Goal: Navigation & Orientation: Find specific page/section

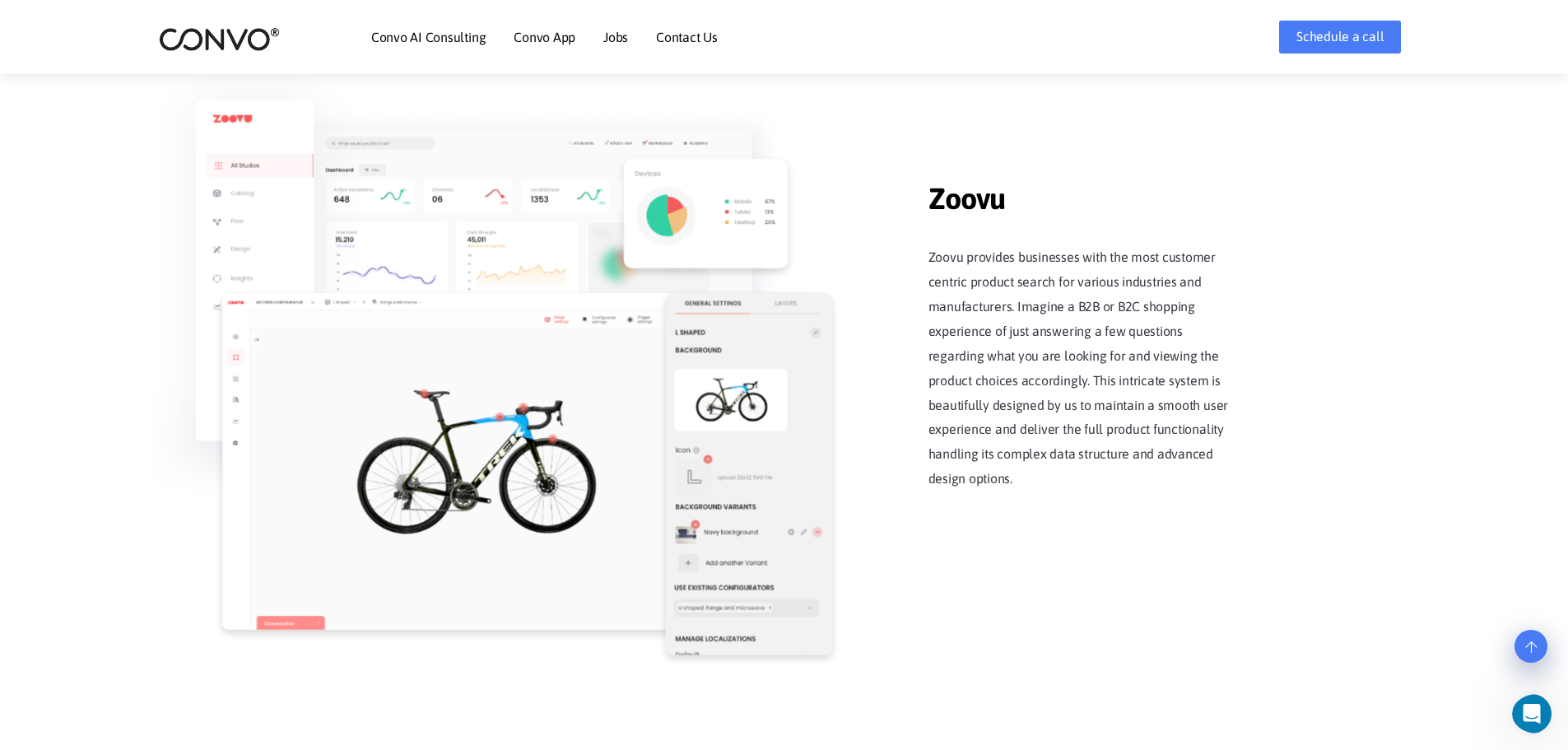
scroll to position [2057, 0]
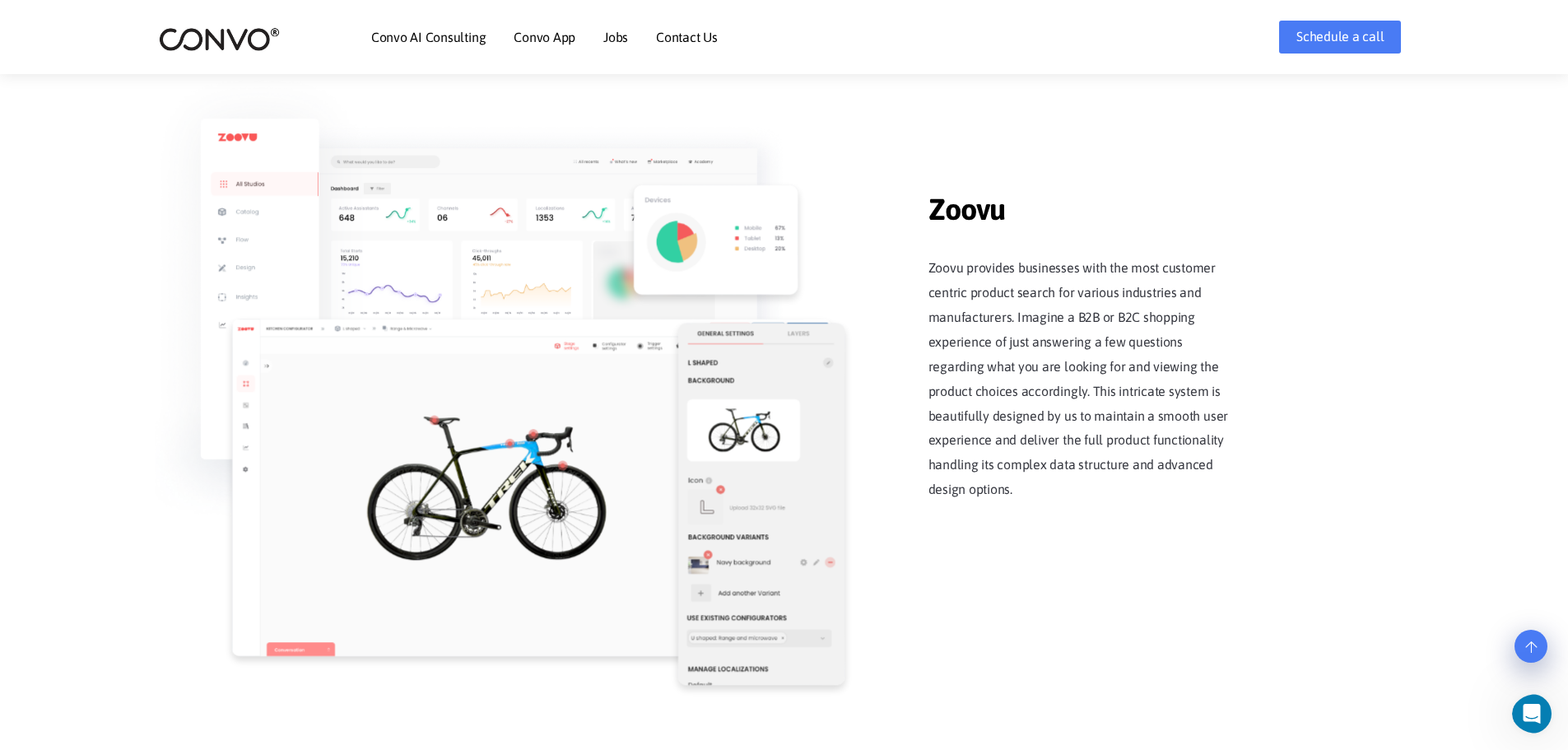
click at [615, 35] on link "Jobs" at bounding box center [615, 36] width 25 height 13
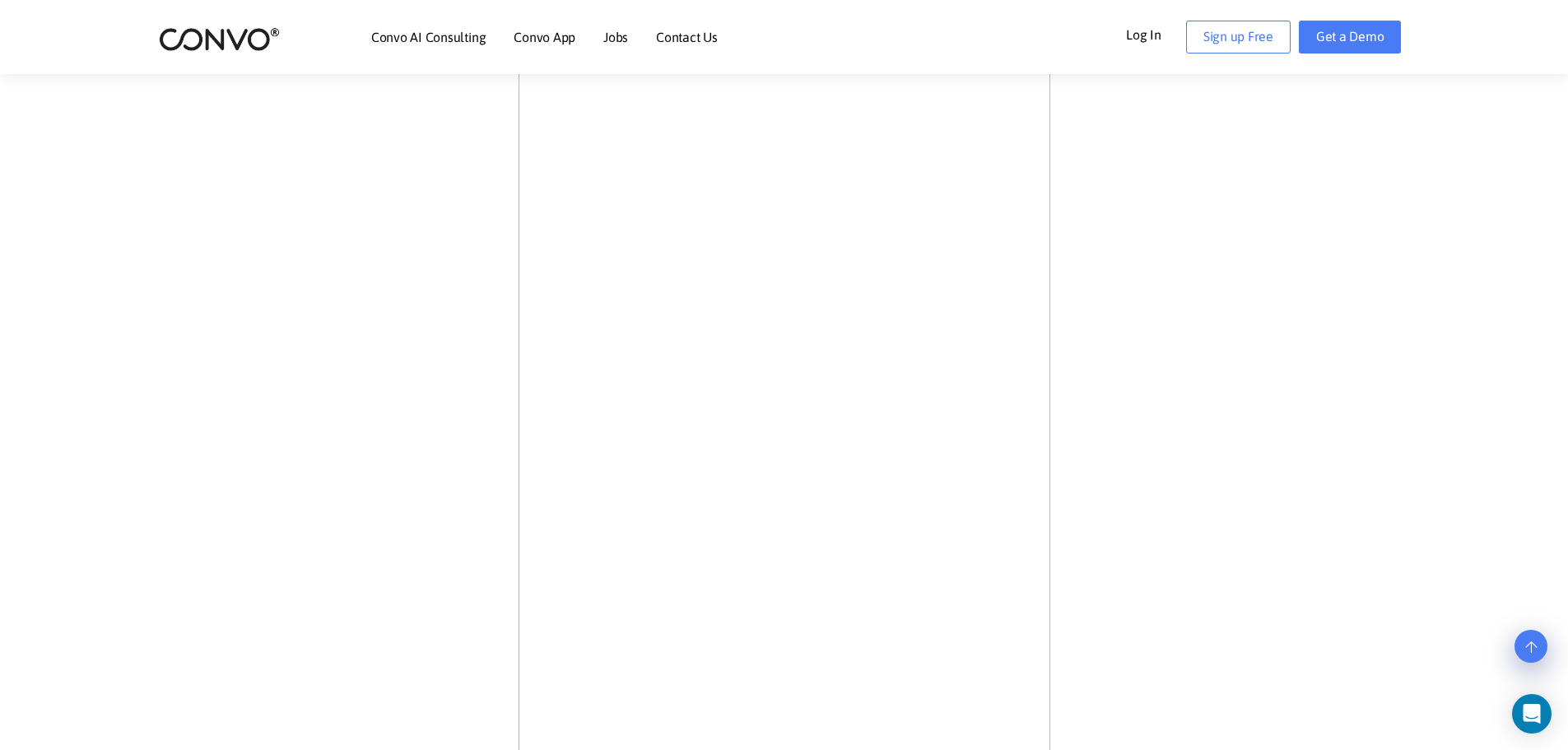
scroll to position [659, 0]
